Goal: Task Accomplishment & Management: Use online tool/utility

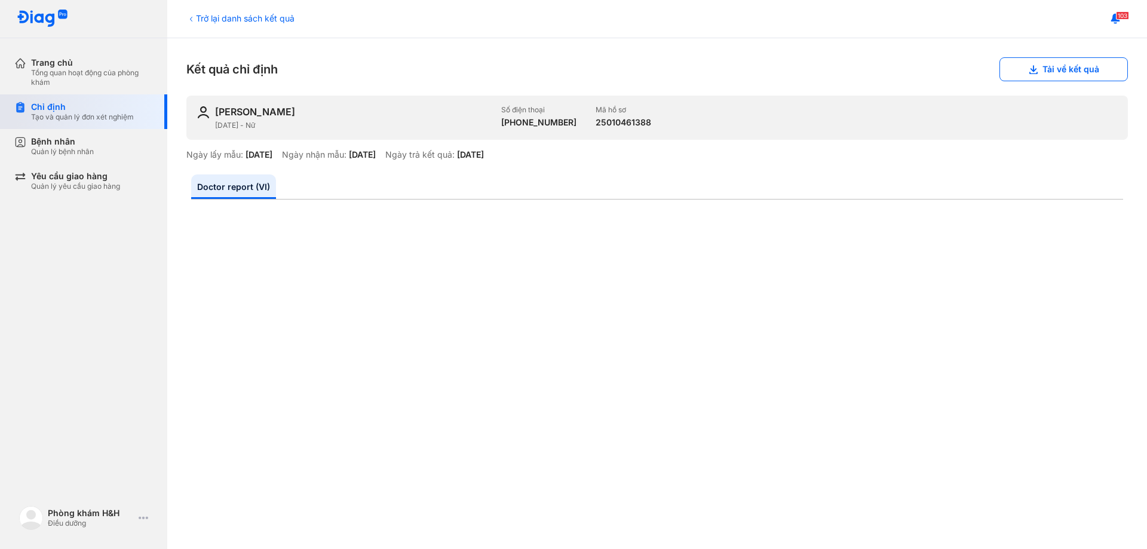
click at [84, 112] on div "Tạo và quản lý đơn xét nghiệm" at bounding box center [82, 117] width 103 height 10
